Goal: Transaction & Acquisition: Purchase product/service

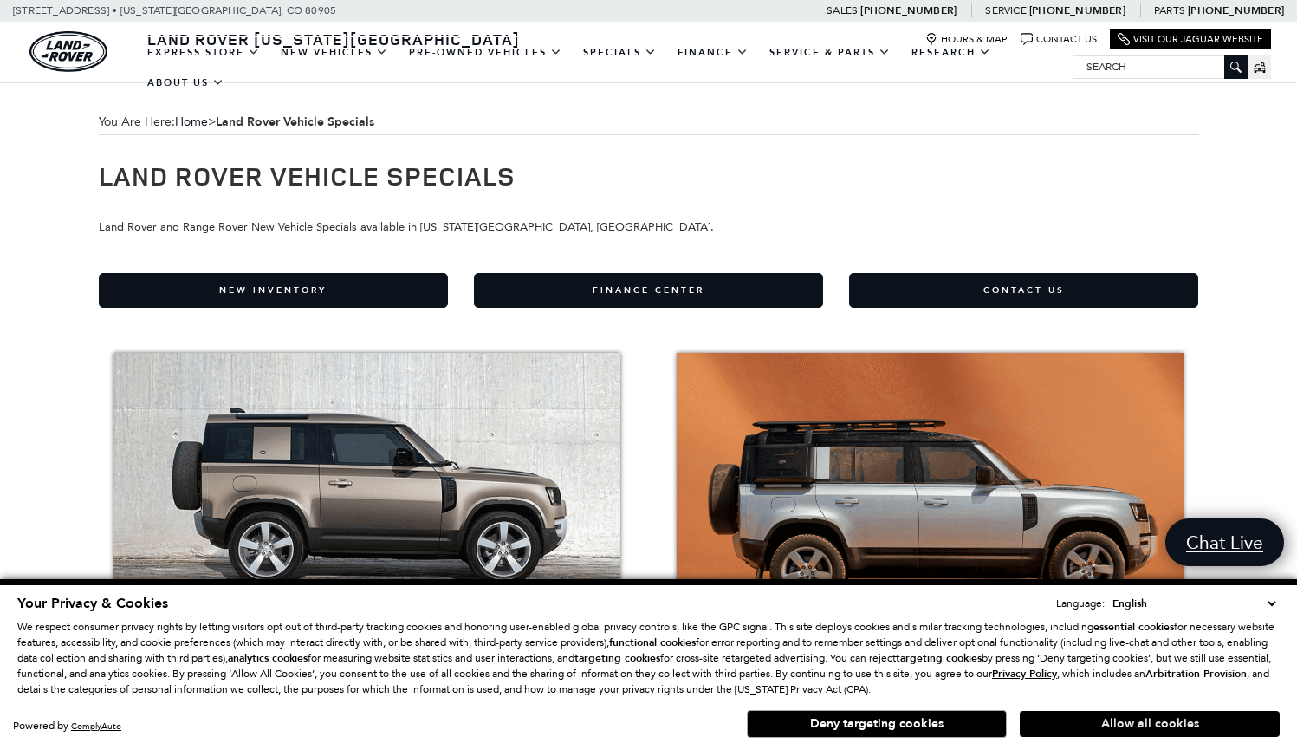
click at [1141, 715] on button "Allow all cookies" at bounding box center [1150, 724] width 260 height 26
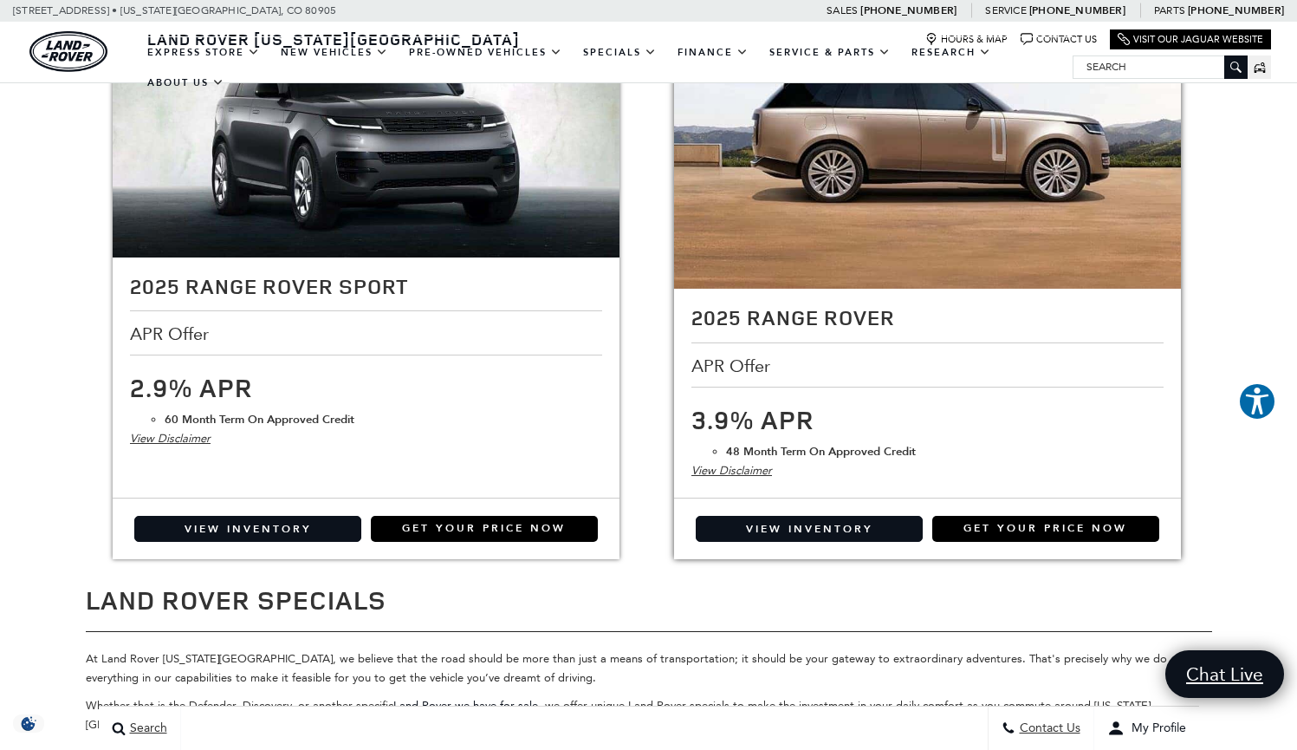
scroll to position [2013, 0]
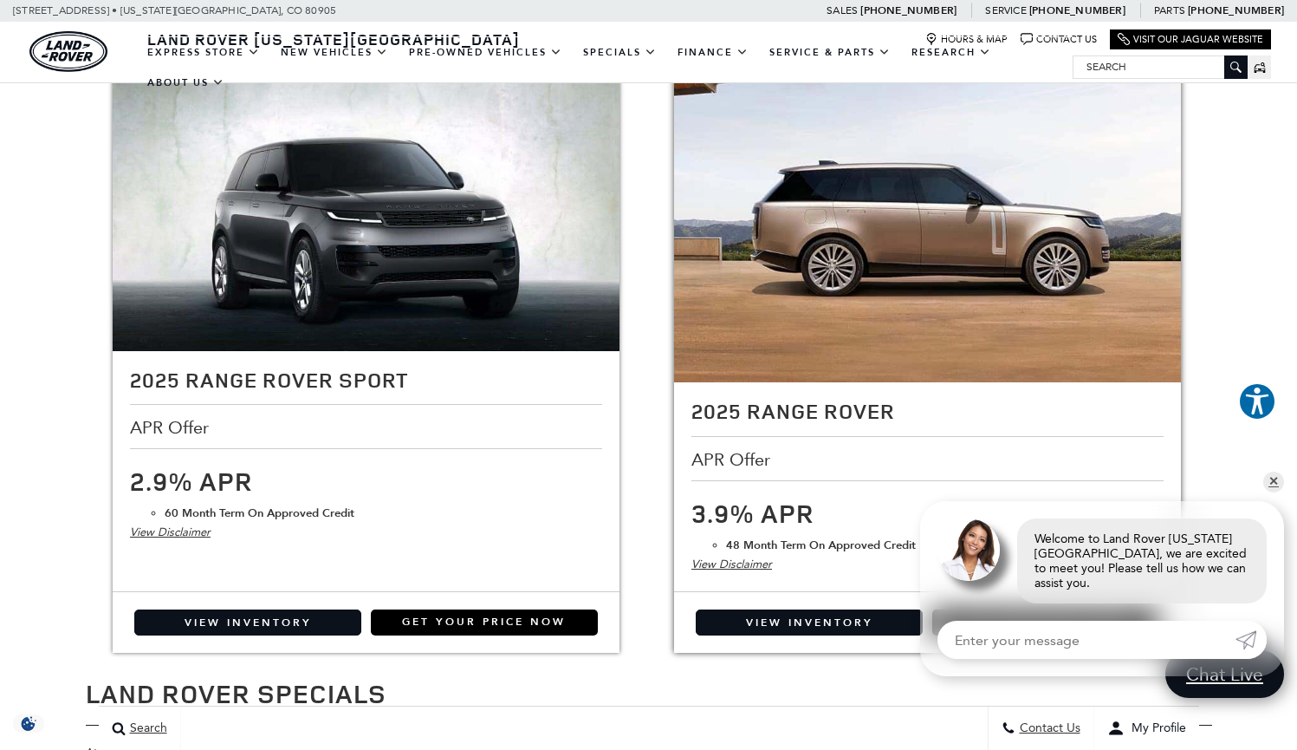
click at [836, 302] on img at bounding box center [927, 224] width 507 height 317
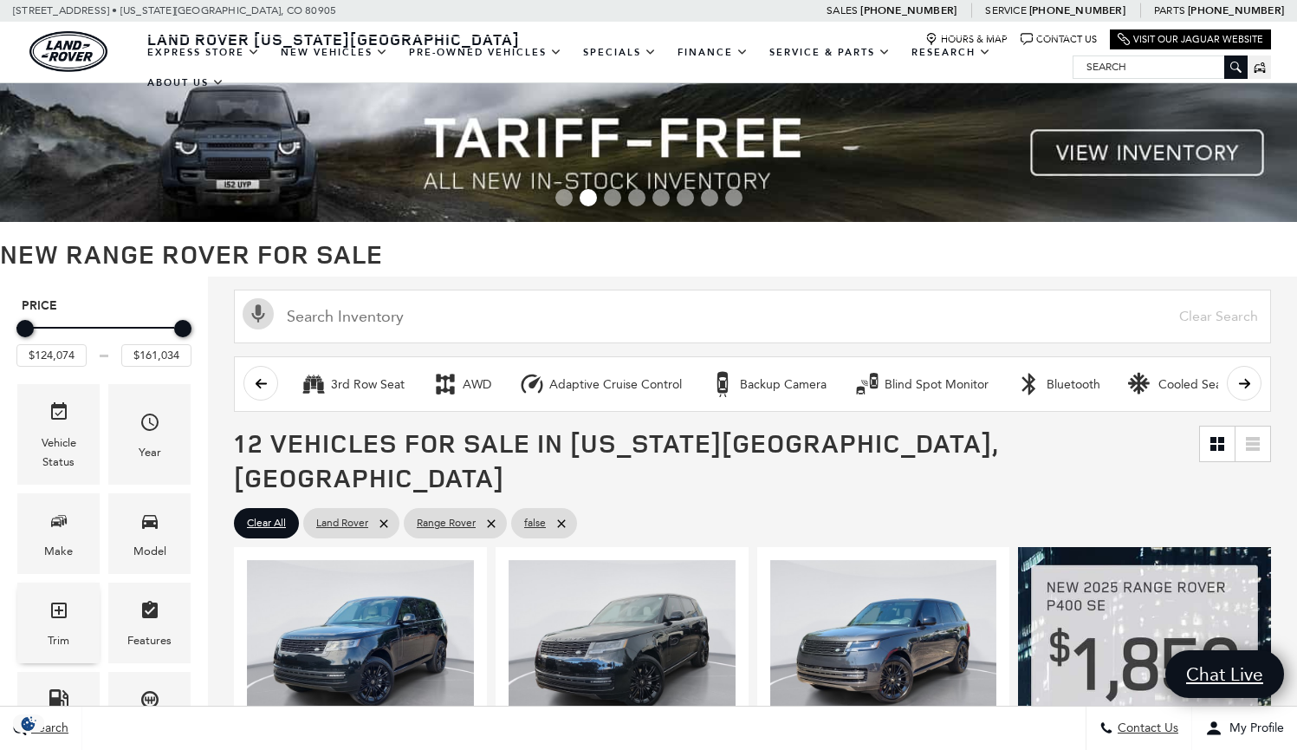
click at [58, 620] on icon "Trim" at bounding box center [59, 610] width 21 height 21
click at [62, 609] on icon "Trim" at bounding box center [59, 610] width 16 height 16
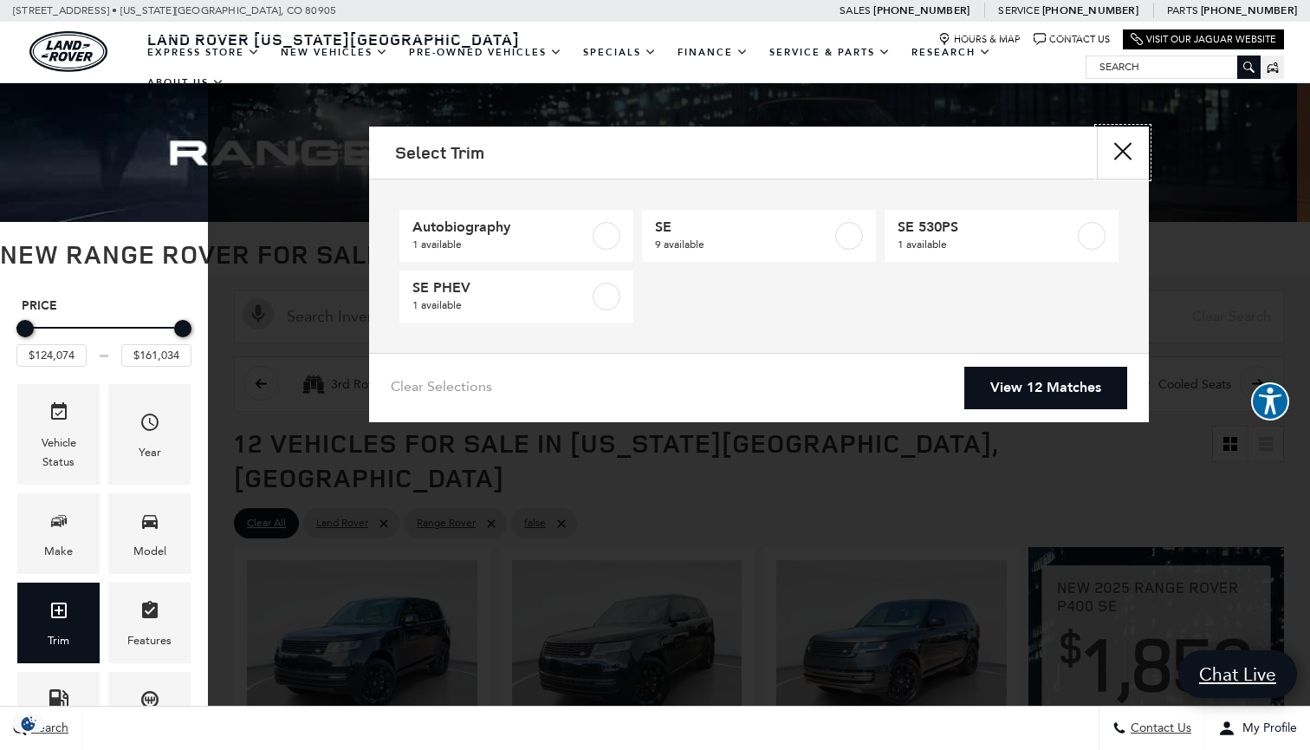
click at [1113, 156] on button "Close" at bounding box center [1123, 153] width 52 height 52
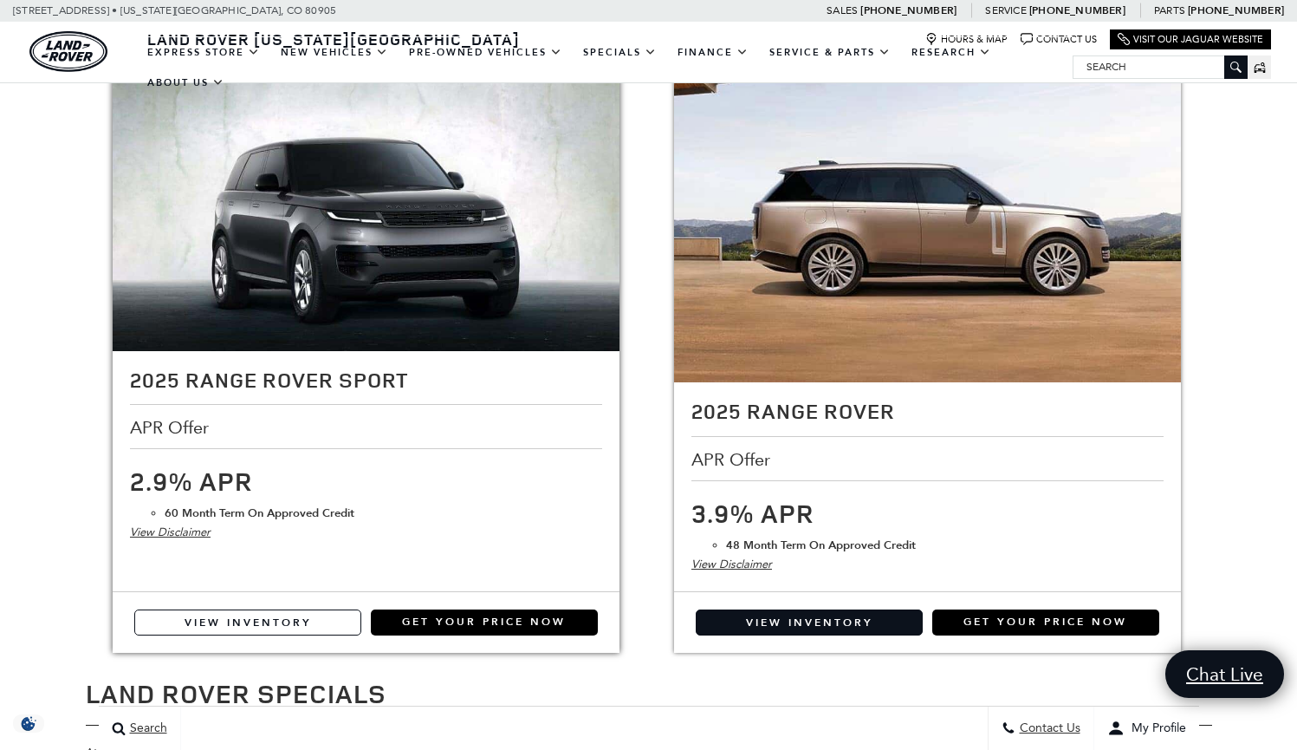
click at [289, 614] on link "View Inventory" at bounding box center [247, 622] width 227 height 26
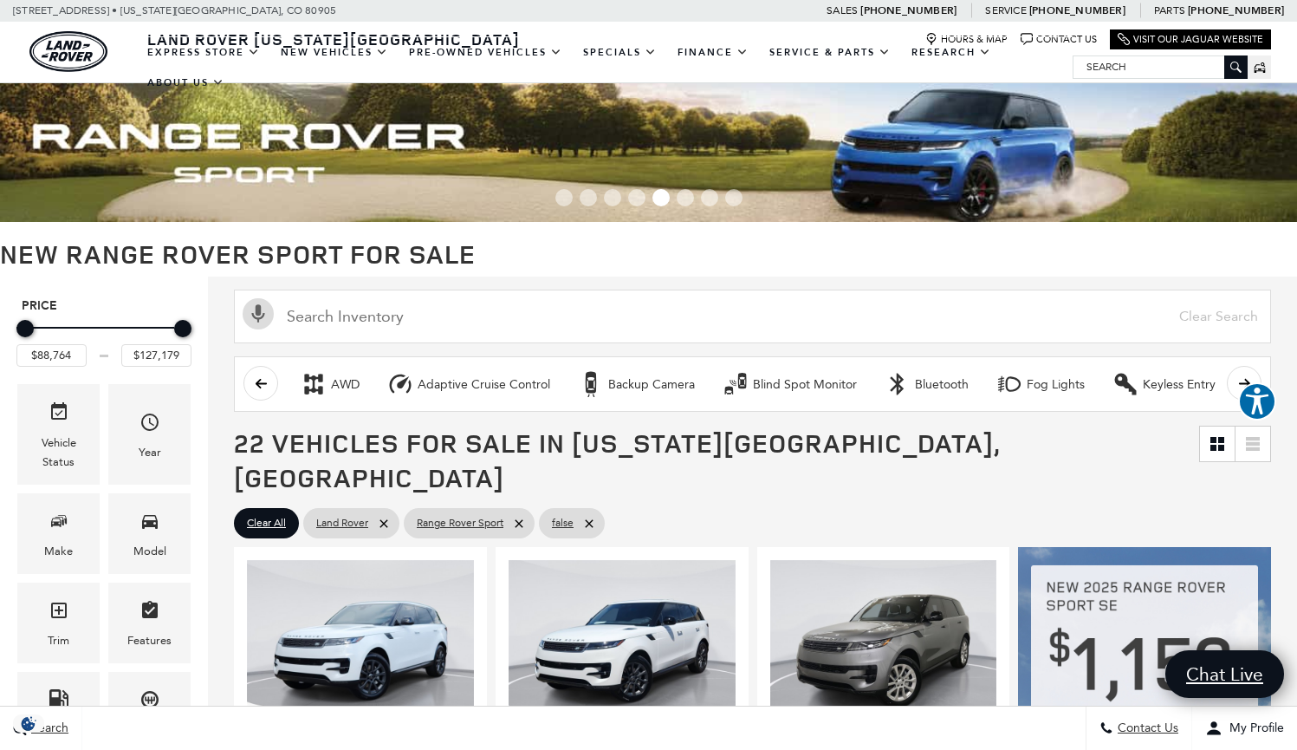
scroll to position [327, 0]
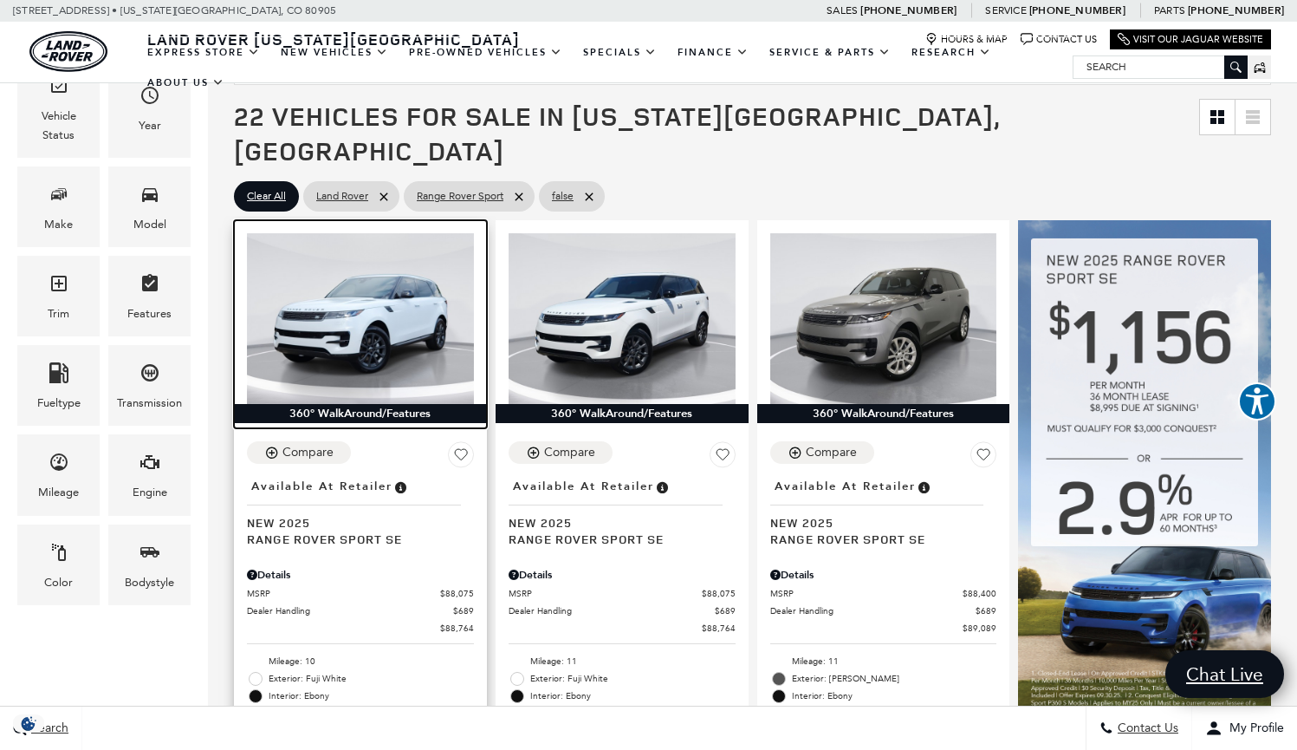
click at [418, 293] on img at bounding box center [360, 318] width 227 height 170
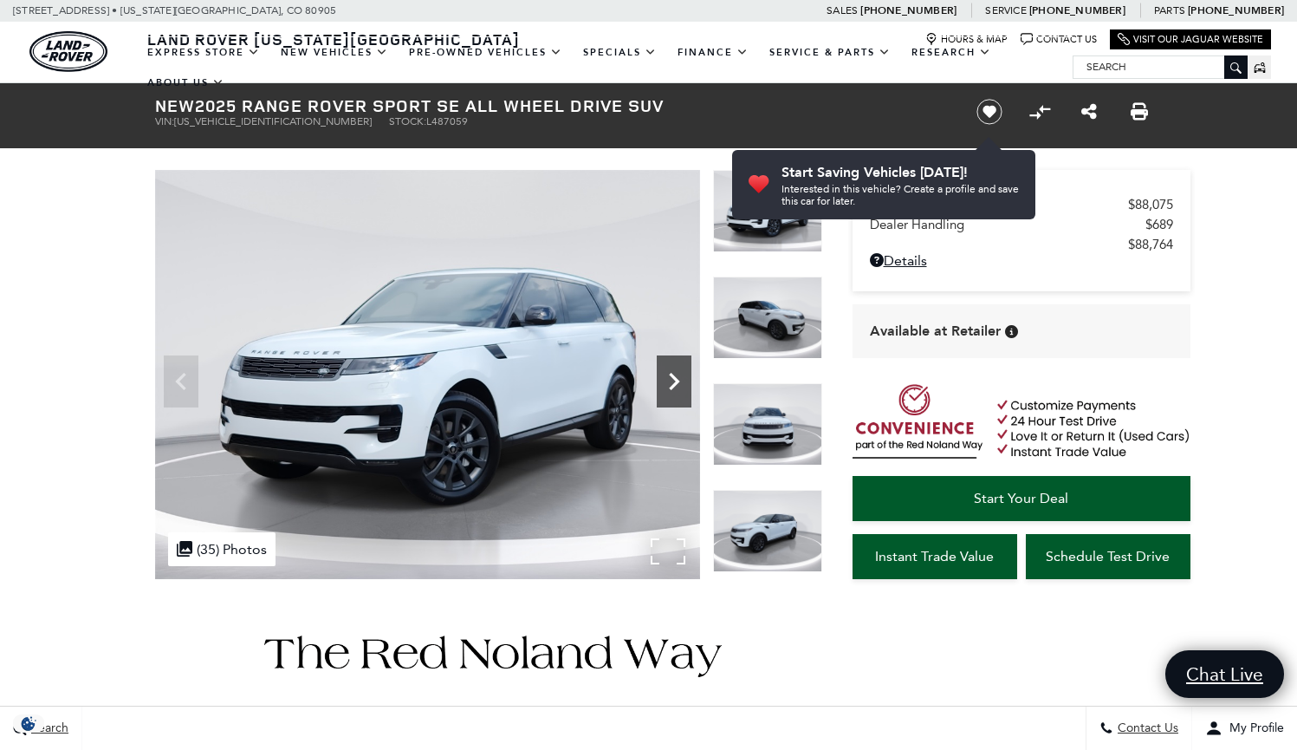
click at [691, 374] on icon "Next" at bounding box center [674, 381] width 35 height 35
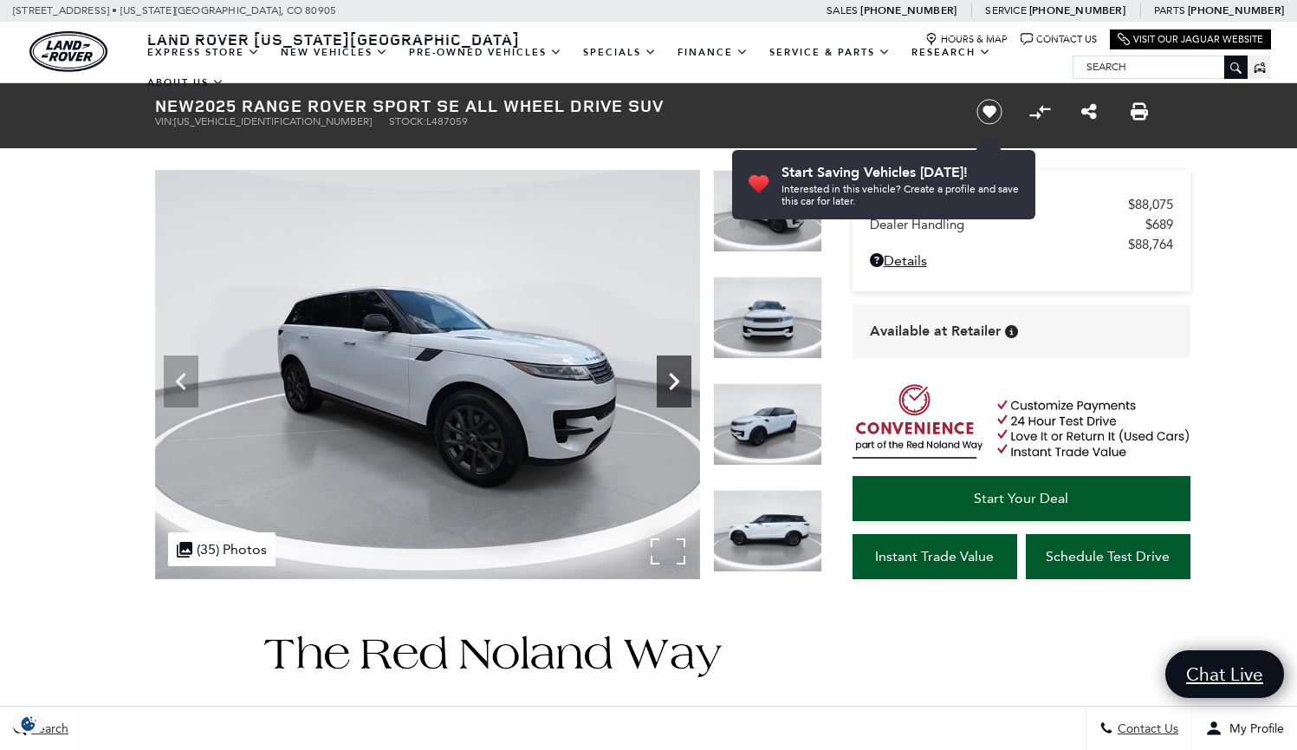
click at [683, 378] on icon "Next" at bounding box center [674, 381] width 35 height 35
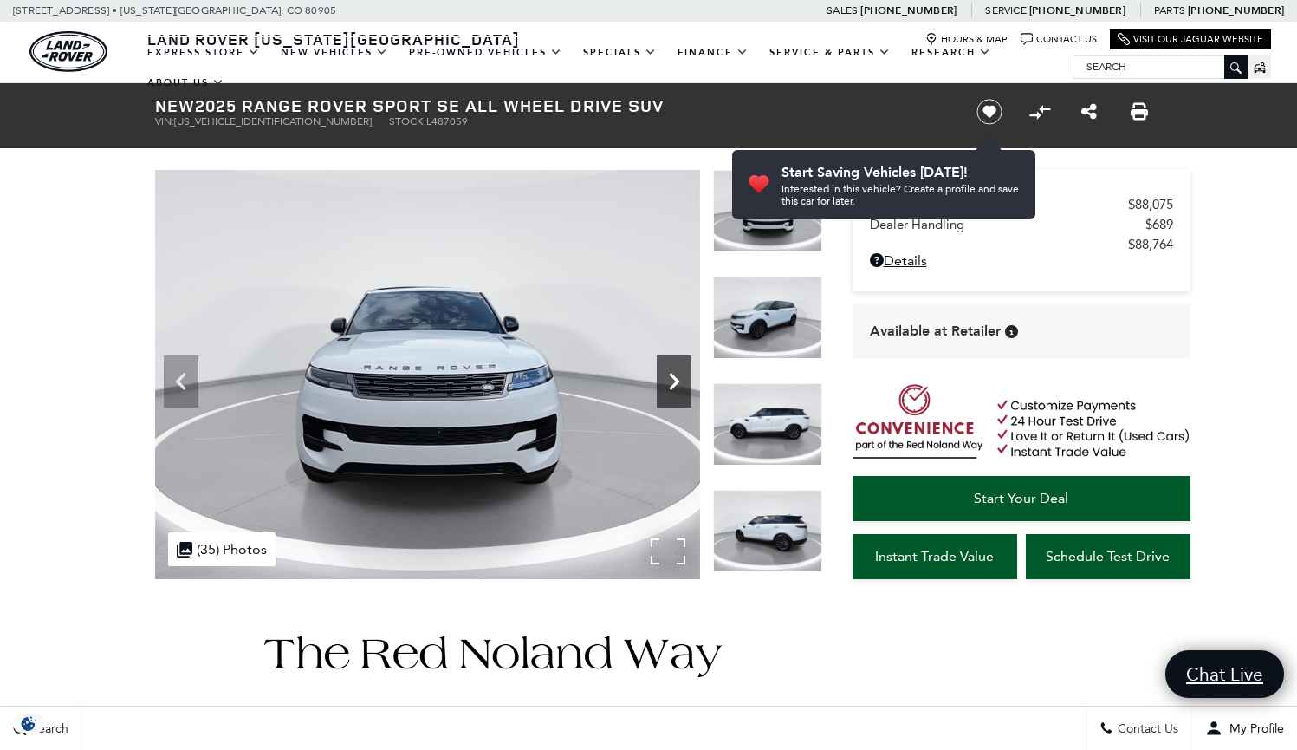
click at [683, 378] on icon "Next" at bounding box center [674, 381] width 35 height 35
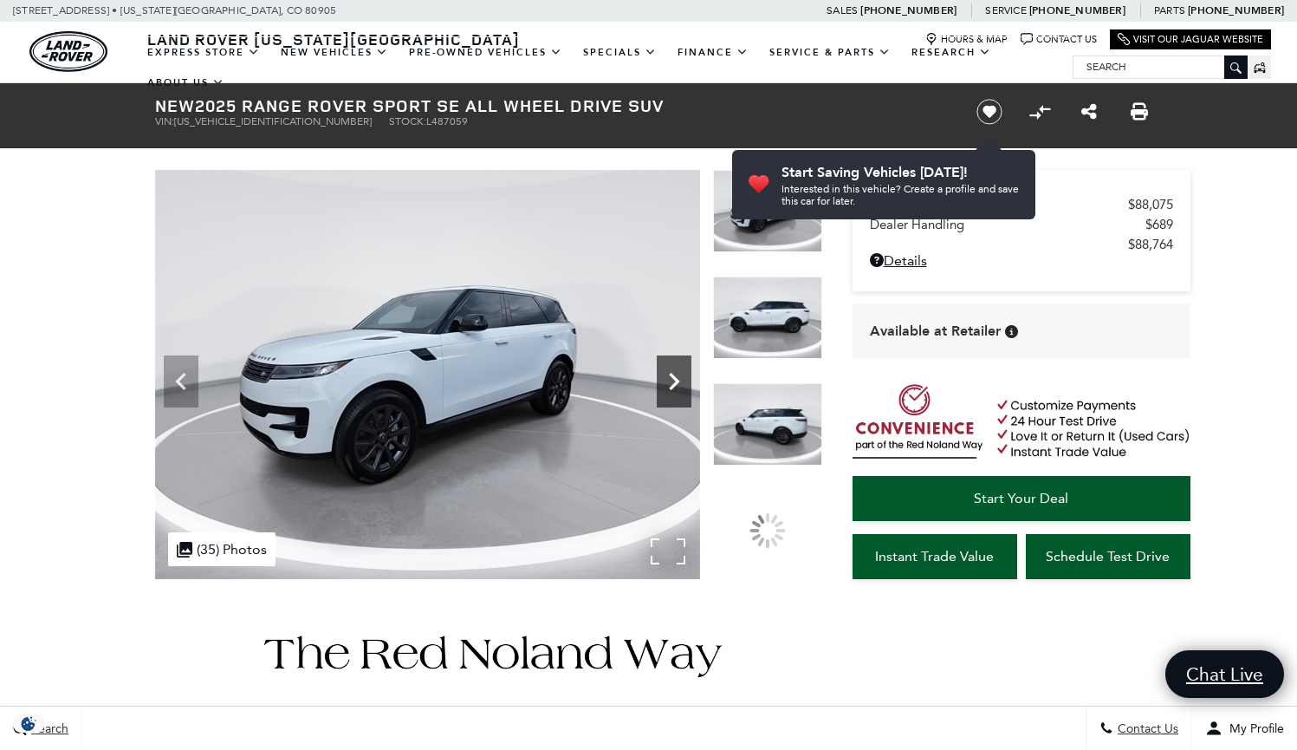
click at [683, 378] on icon "Next" at bounding box center [674, 381] width 35 height 35
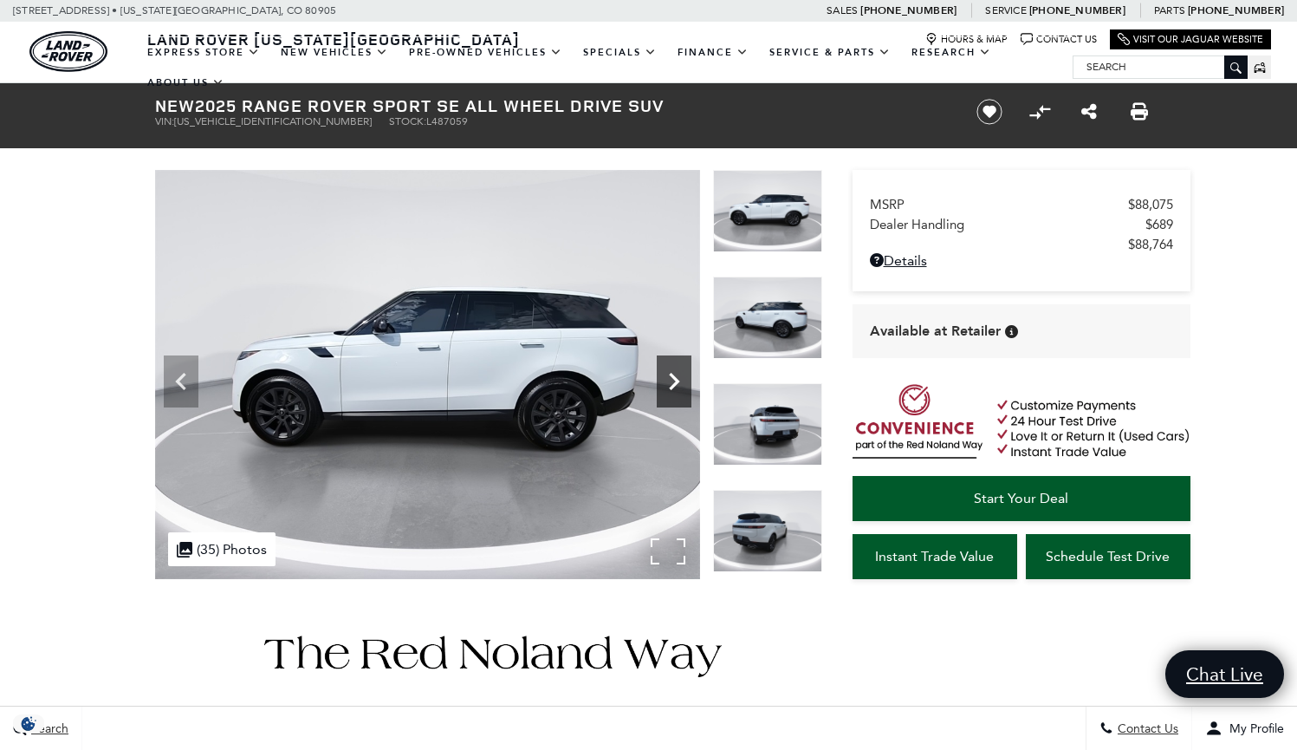
click at [683, 378] on icon "Next" at bounding box center [674, 381] width 35 height 35
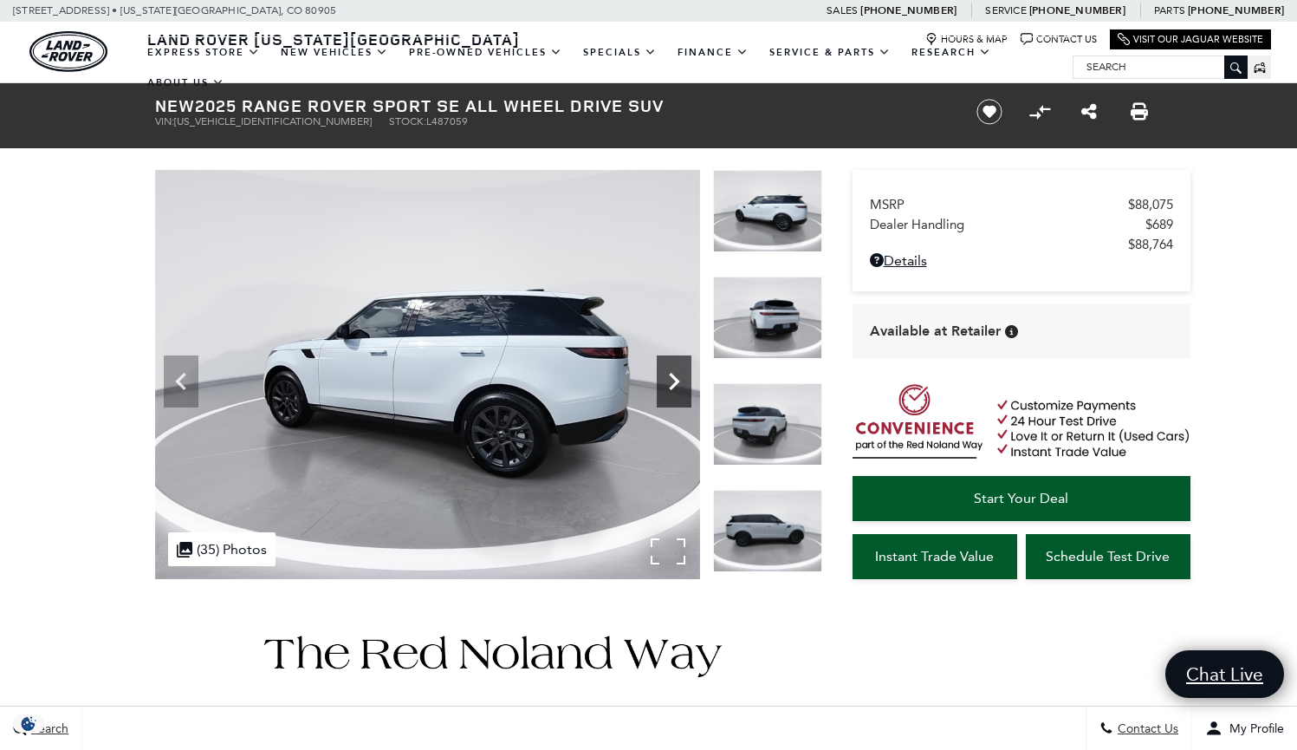
click at [683, 378] on icon "Next" at bounding box center [674, 381] width 35 height 35
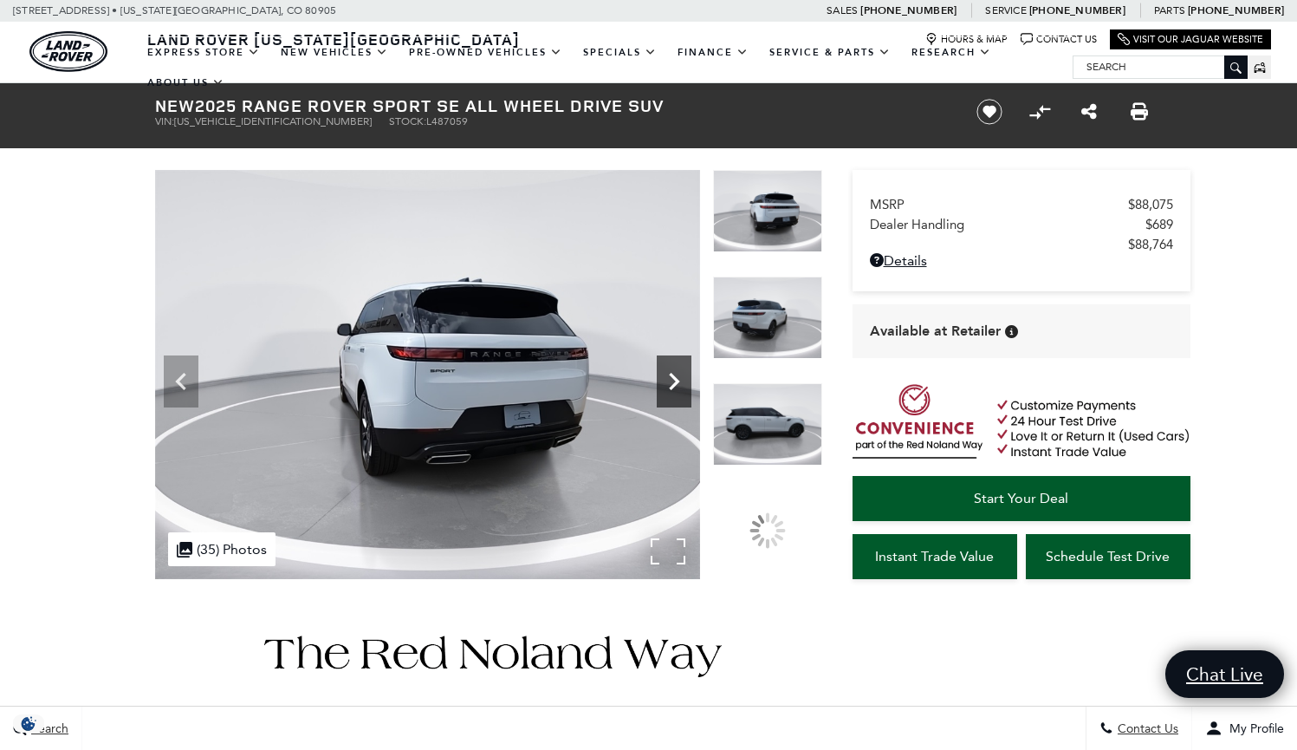
click at [683, 378] on icon "Next" at bounding box center [674, 381] width 35 height 35
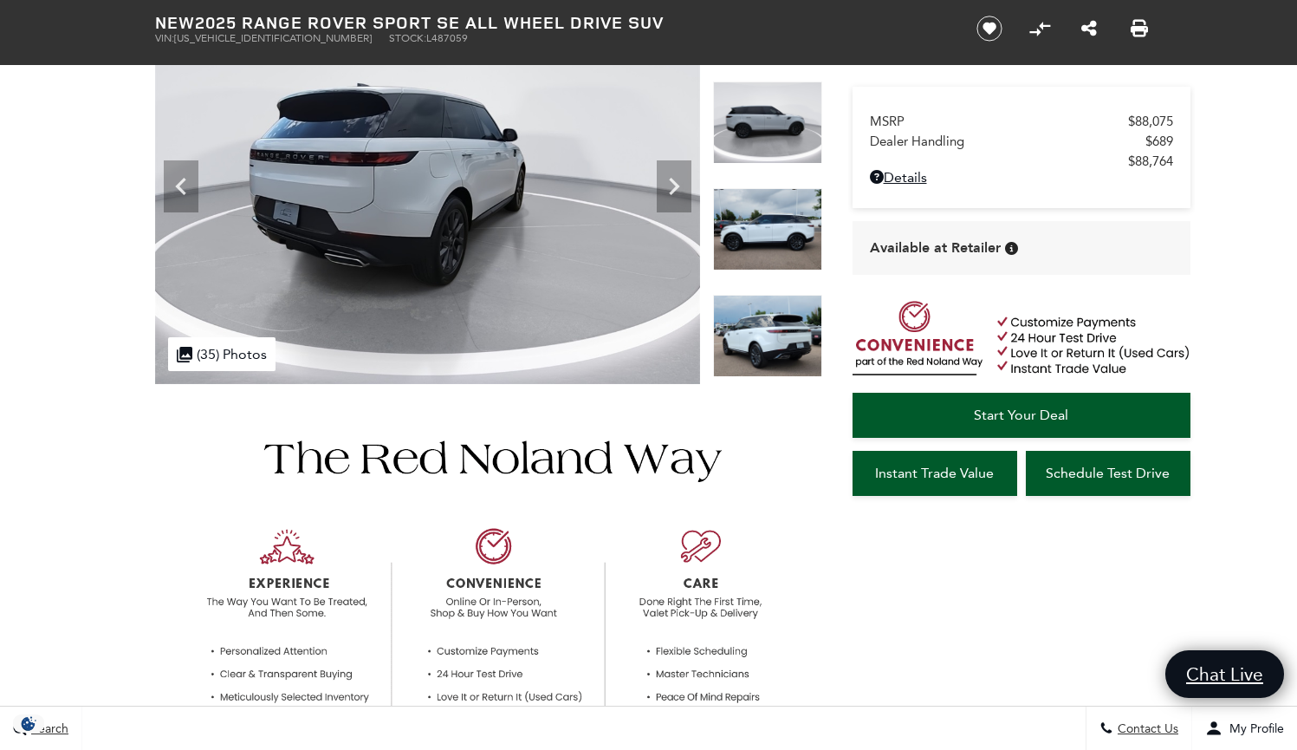
scroll to position [40, 0]
